Goal: Information Seeking & Learning: Learn about a topic

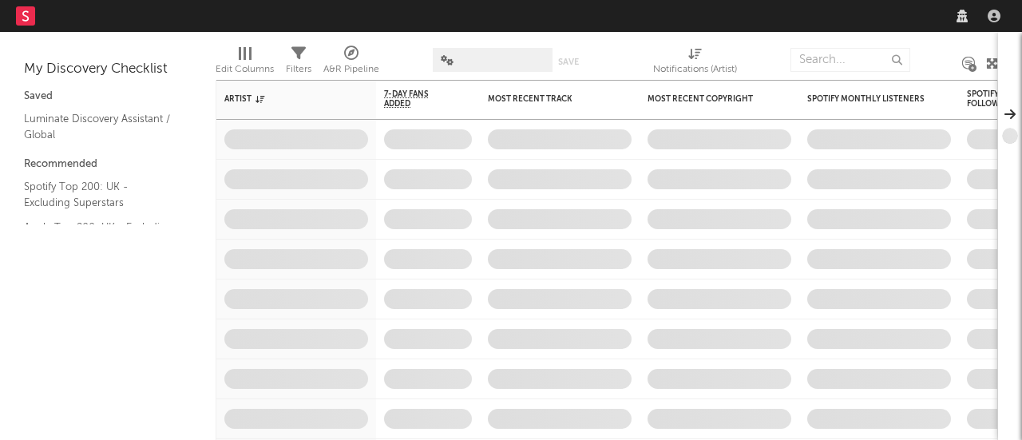
click at [962, 18] on icon at bounding box center [962, 16] width 11 height 13
click at [963, 15] on icon at bounding box center [962, 16] width 11 height 13
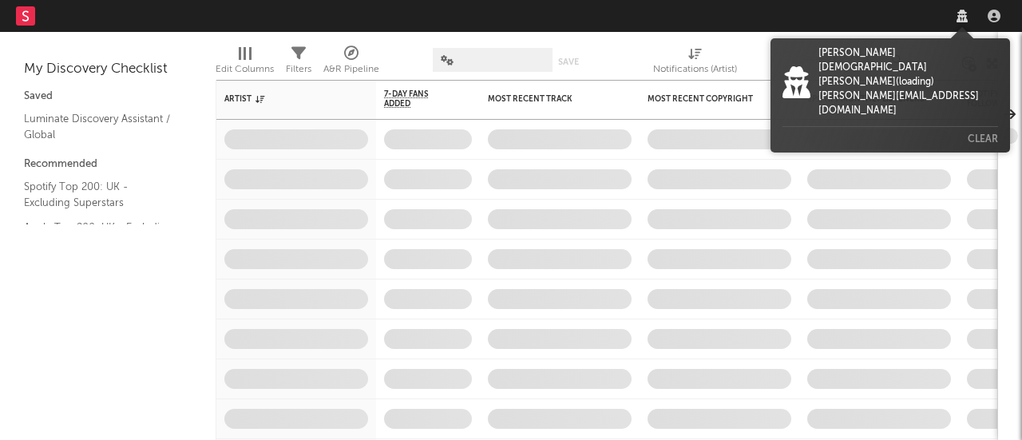
click at [952, 15] on div at bounding box center [962, 16] width 24 height 13
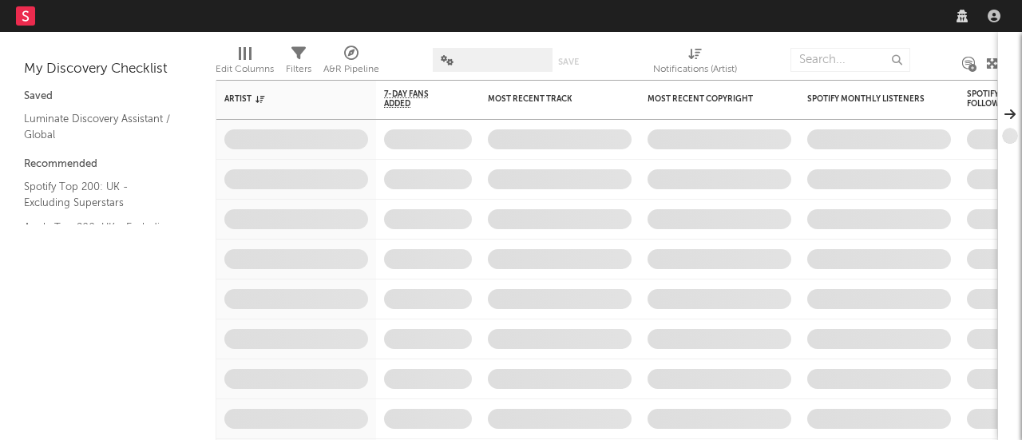
click at [718, 15] on nav "Dashboard Discovery Assistant Charts Leads" at bounding box center [511, 16] width 1022 height 32
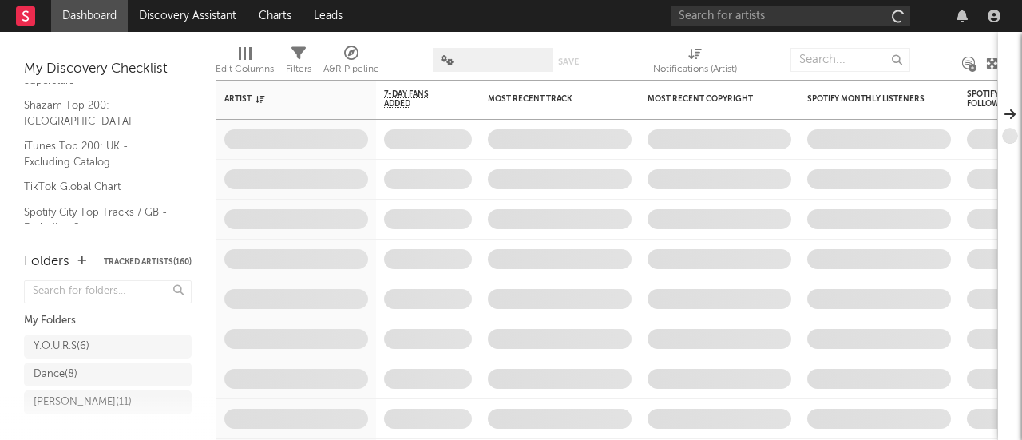
scroll to position [170, 0]
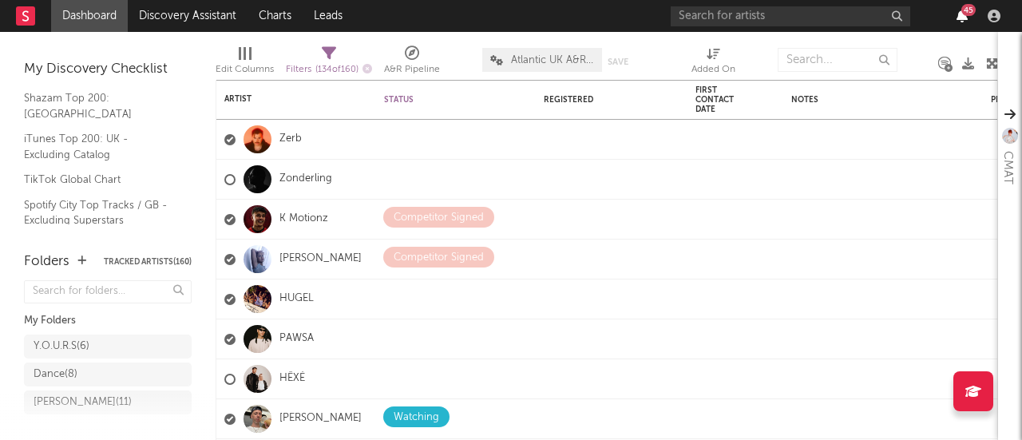
click at [961, 16] on icon "button" at bounding box center [962, 16] width 11 height 13
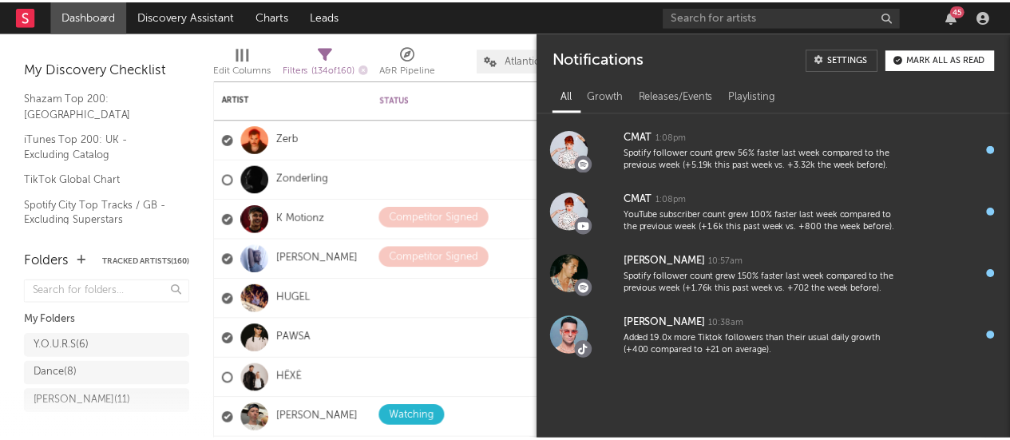
scroll to position [1267, 0]
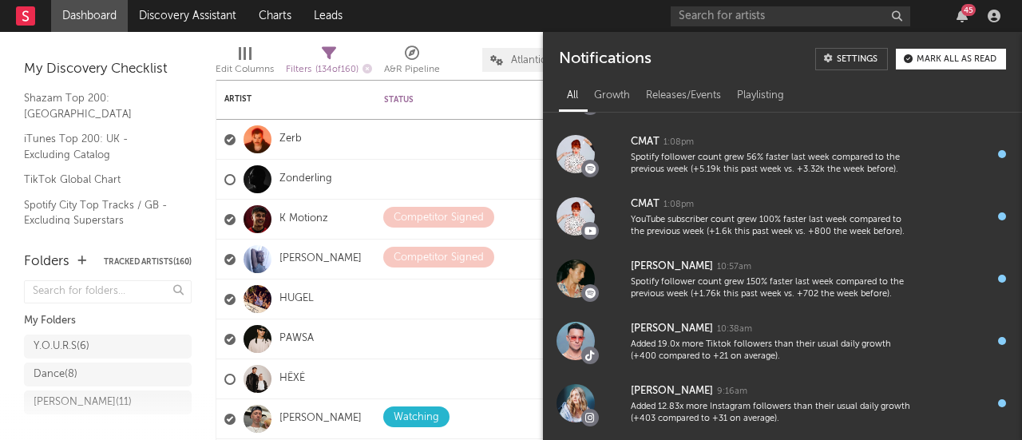
click at [959, 61] on div "Mark all as read" at bounding box center [957, 59] width 80 height 9
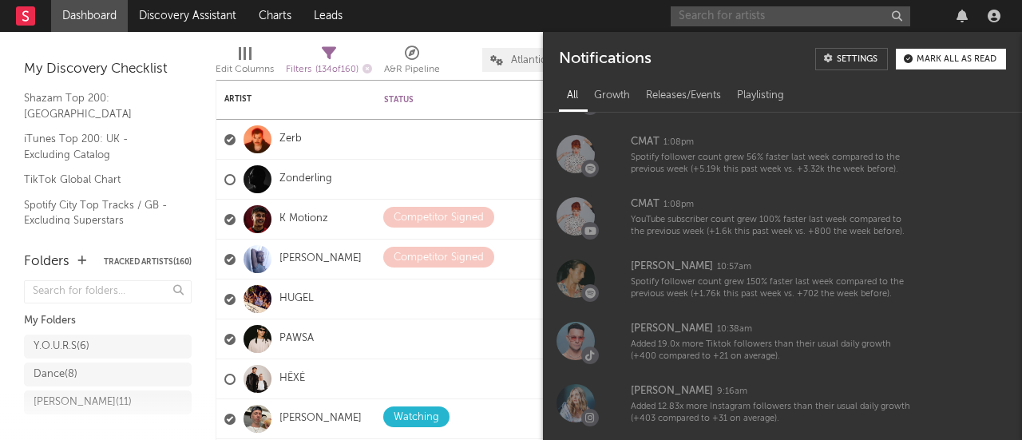
click at [783, 22] on input "text" at bounding box center [791, 16] width 240 height 20
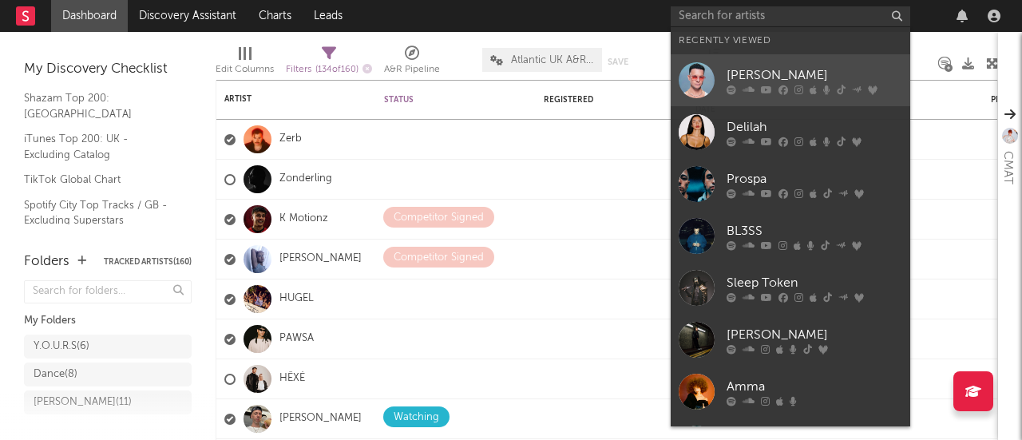
click at [754, 69] on div "[PERSON_NAME]" at bounding box center [815, 74] width 176 height 19
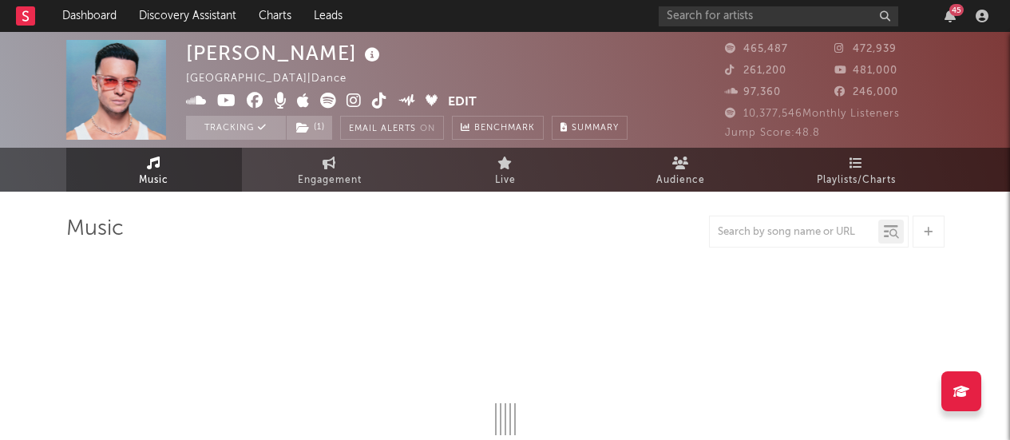
select select "6m"
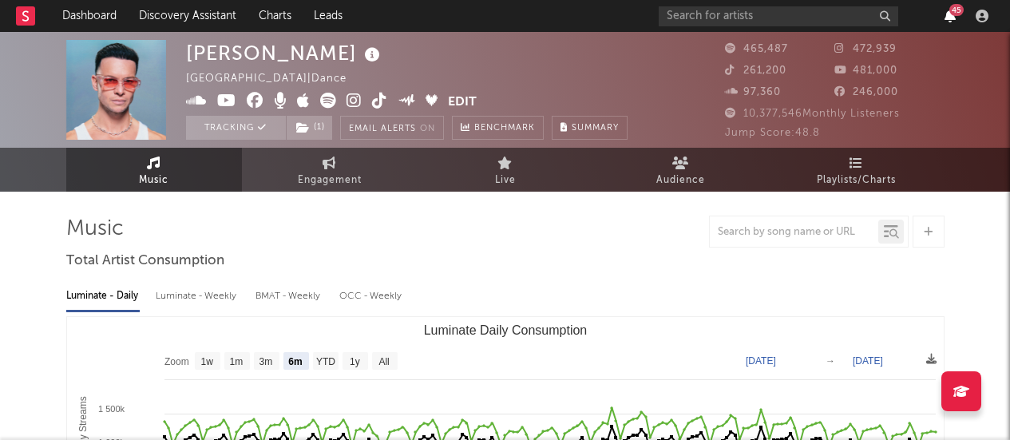
click at [949, 14] on icon "button" at bounding box center [950, 16] width 11 height 13
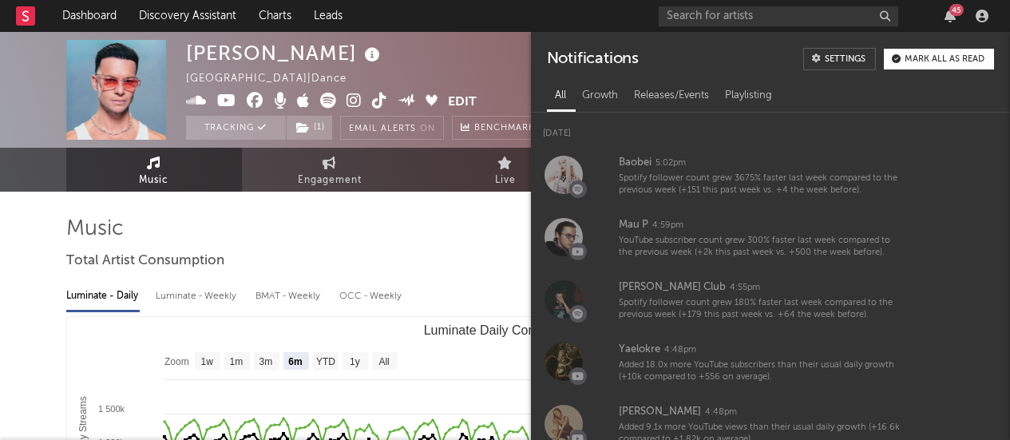
click at [410, 57] on div "[PERSON_NAME] [GEOGRAPHIC_DATA] | Dance Edit Tracking ( 1 ) Email Alerts On Ben…" at bounding box center [407, 90] width 442 height 100
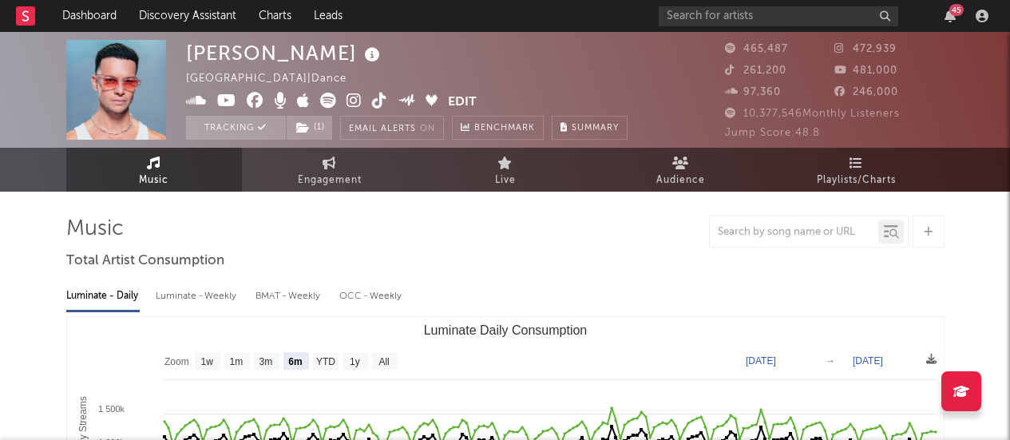
click at [376, 104] on icon at bounding box center [379, 101] width 15 height 16
click at [954, 17] on icon "button" at bounding box center [950, 16] width 11 height 13
